Goal: Find specific page/section: Find specific page/section

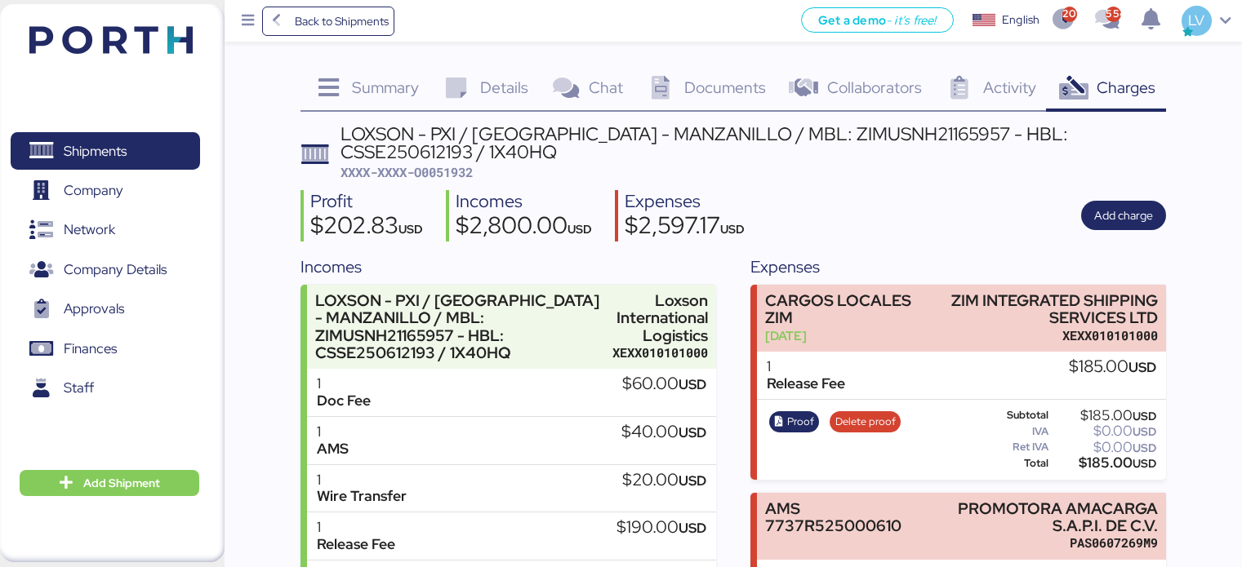
scroll to position [84, 0]
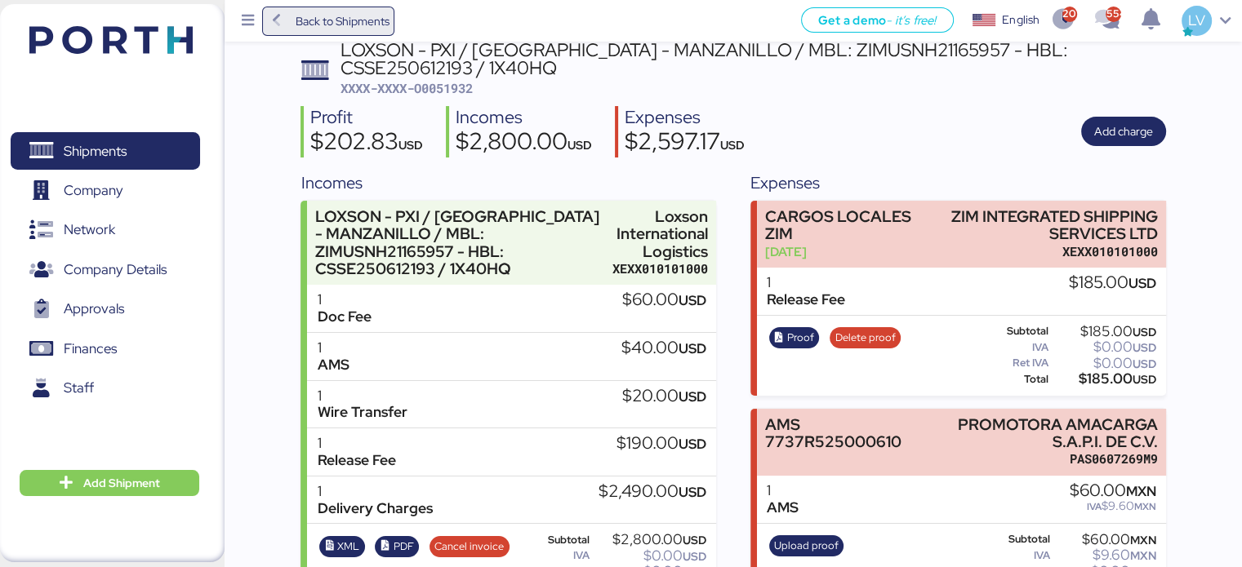
click at [345, 24] on span "Back to Shipments" at bounding box center [342, 21] width 94 height 20
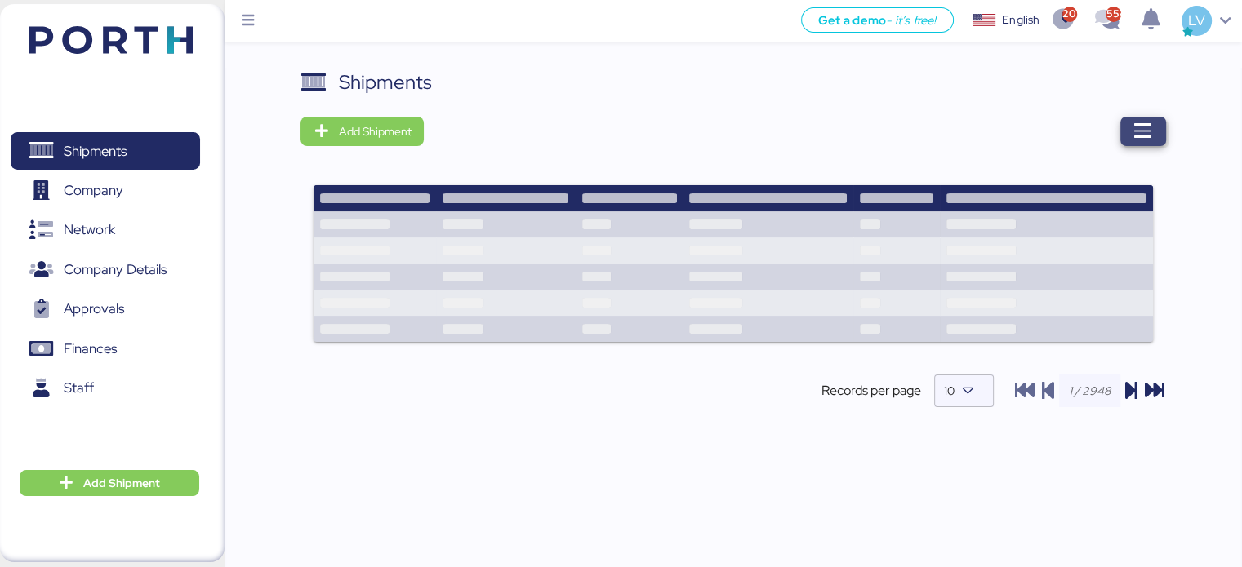
click at [1120, 120] on span "button" at bounding box center [1143, 131] width 46 height 29
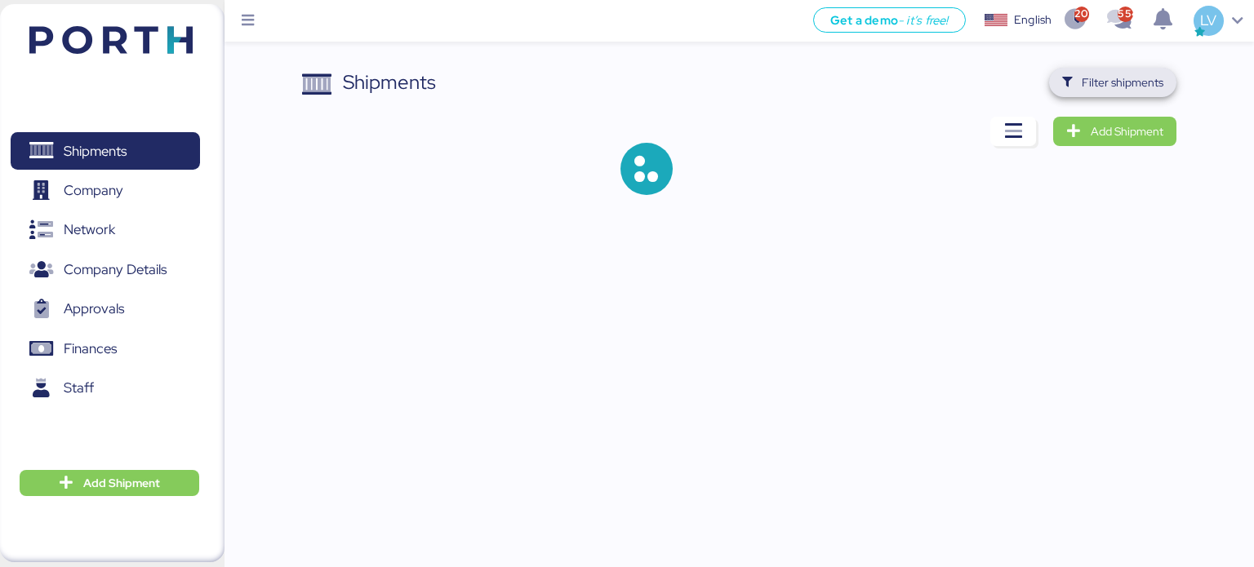
click at [1124, 91] on span "Filter shipments" at bounding box center [1123, 83] width 82 height 20
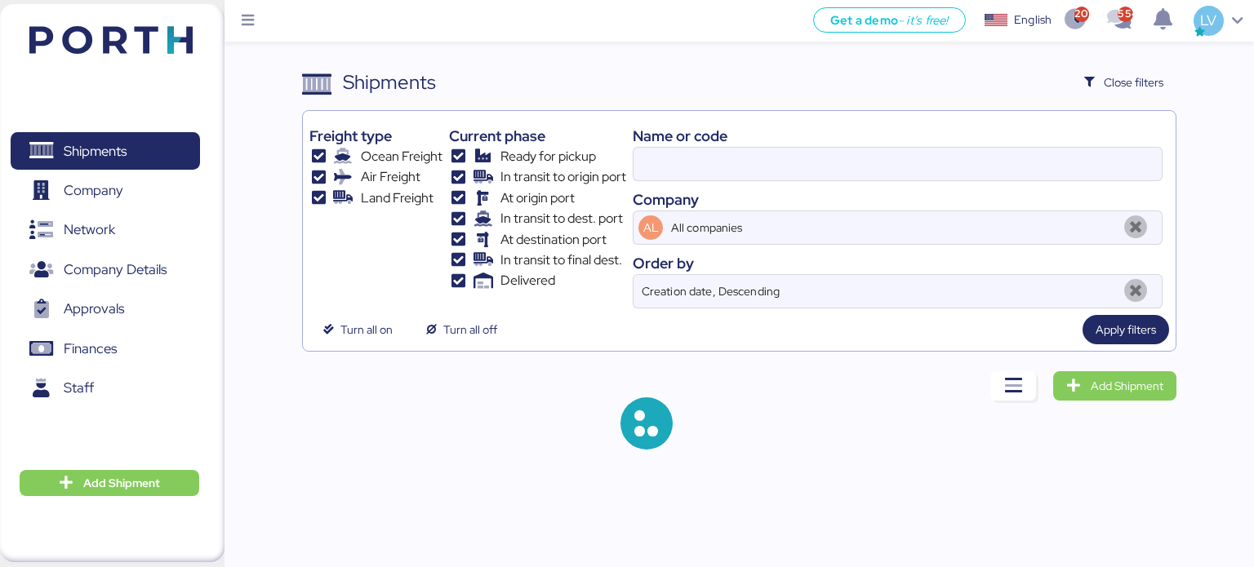
click at [947, 180] on div at bounding box center [898, 164] width 530 height 34
click at [947, 180] on input at bounding box center [898, 164] width 528 height 33
click at [947, 170] on input at bounding box center [898, 164] width 528 height 33
paste input "O0051323"
type input "O0051323"
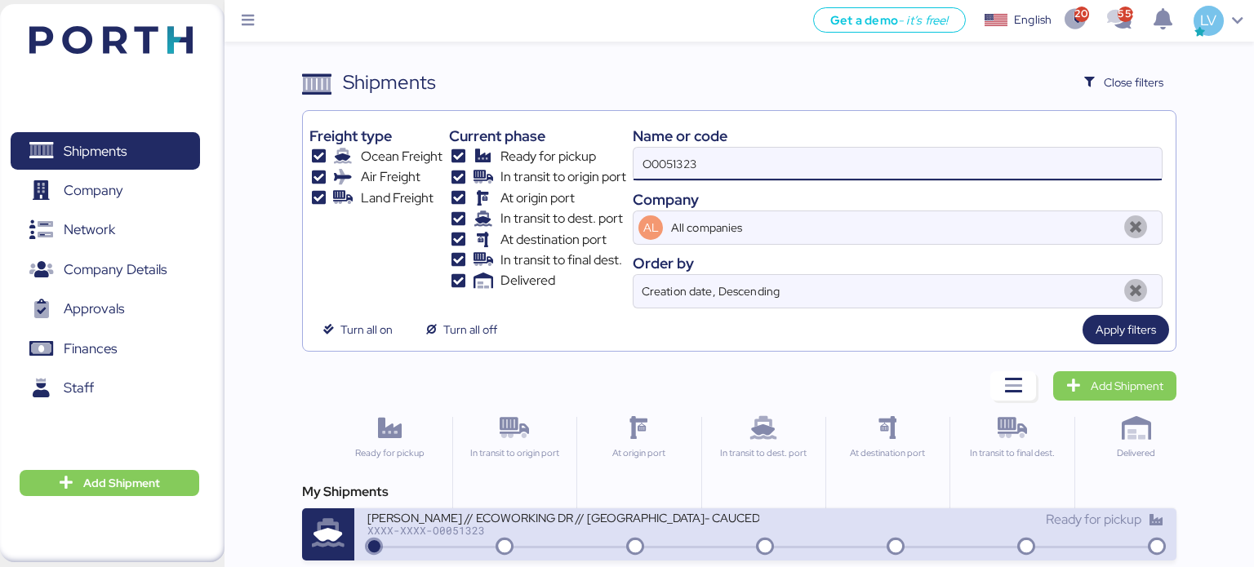
click at [587, 527] on div "XXXX-XXXX-O0051323" at bounding box center [563, 530] width 392 height 11
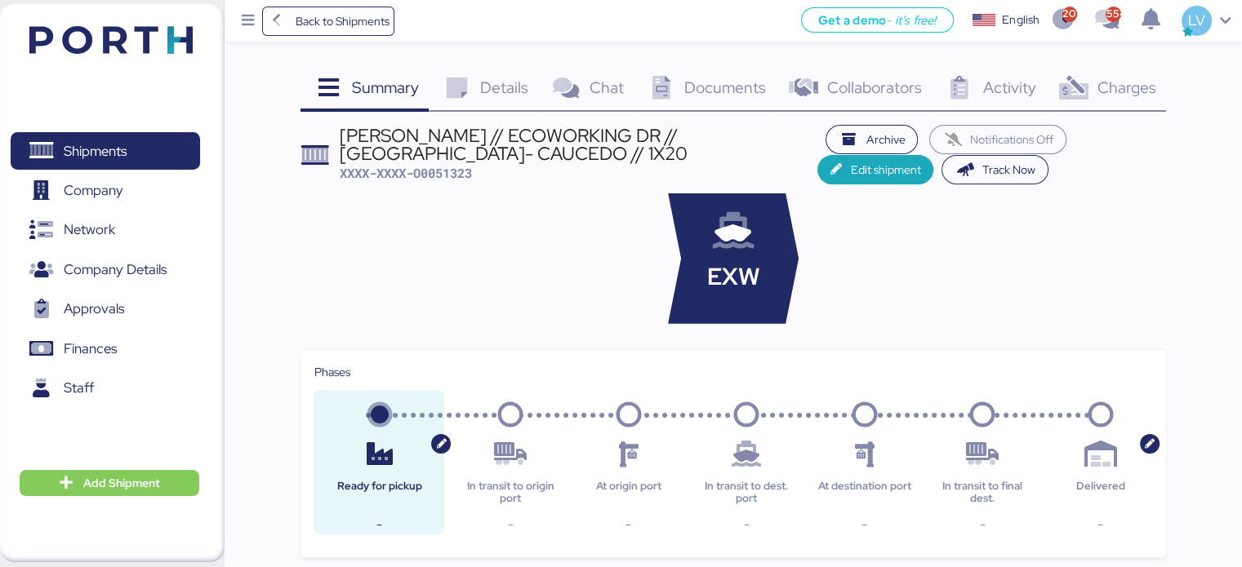
click at [1117, 91] on span "Charges" at bounding box center [1125, 87] width 59 height 21
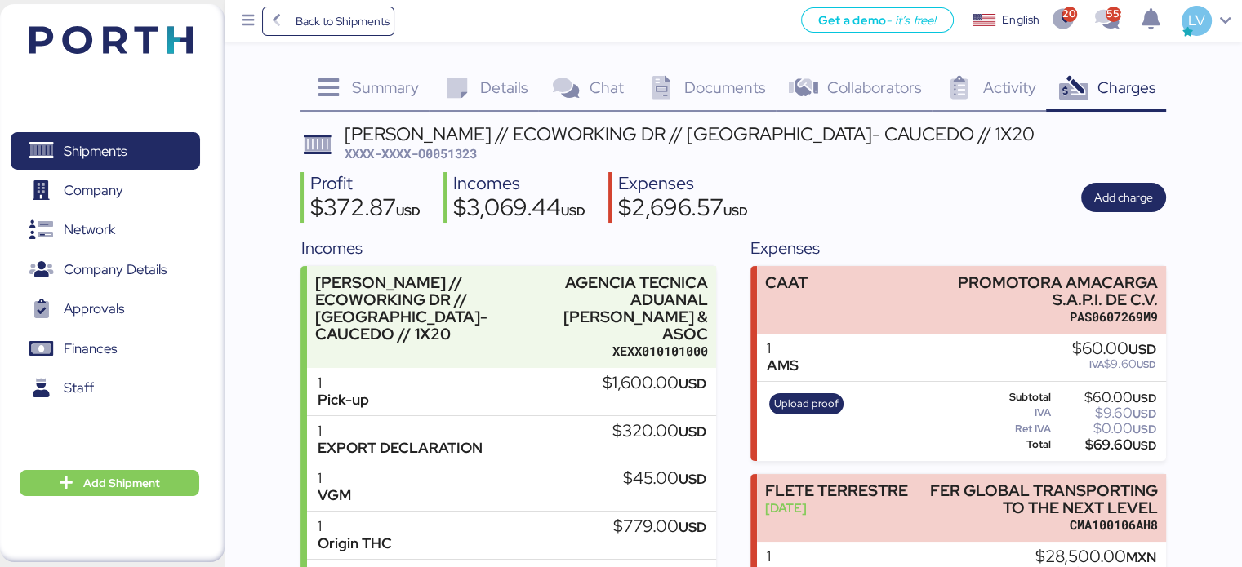
click at [477, 156] on span "XXXX-XXXX-O0051323" at bounding box center [411, 153] width 132 height 16
copy span "O0051323"
